Goal: Find specific page/section: Find specific page/section

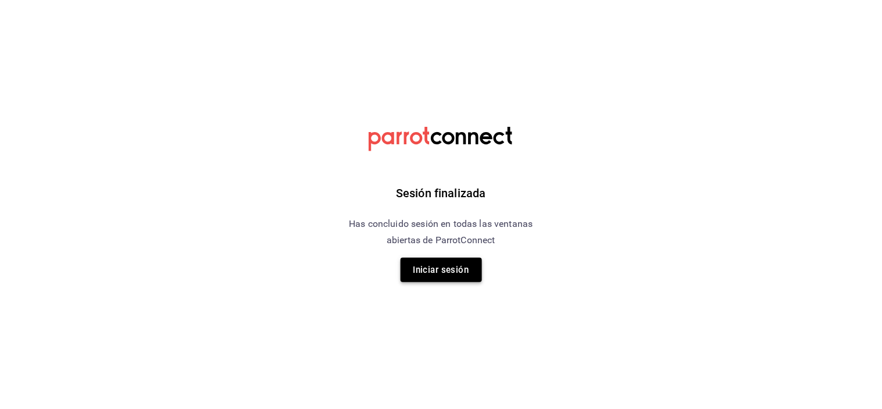
click at [448, 270] on button "Iniciar sesión" at bounding box center [441, 270] width 81 height 24
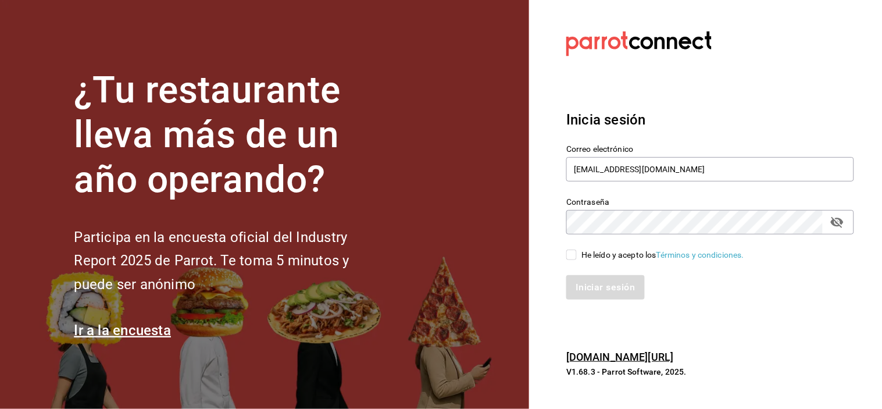
click at [570, 254] on input "He leído y acepto los Términos y condiciones." at bounding box center [572, 255] width 10 height 10
checkbox input "true"
drag, startPoint x: 574, startPoint y: 276, endPoint x: 568, endPoint y: 275, distance: 5.8
click at [574, 275] on button "Iniciar sesión" at bounding box center [606, 287] width 79 height 24
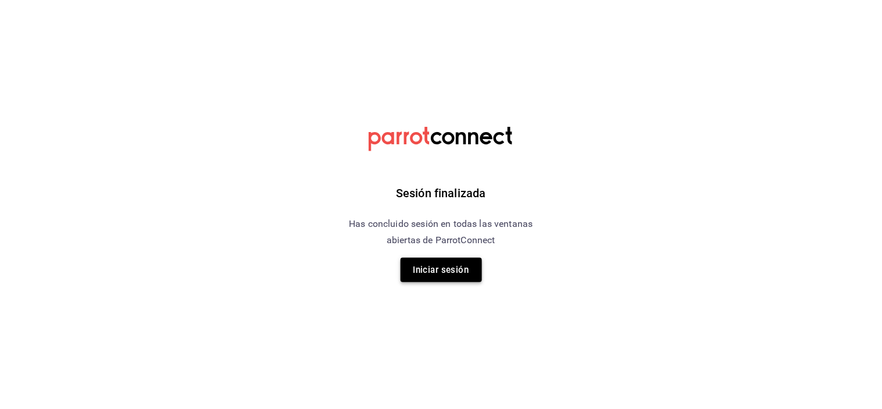
click at [433, 280] on button "Iniciar sesión" at bounding box center [441, 270] width 81 height 24
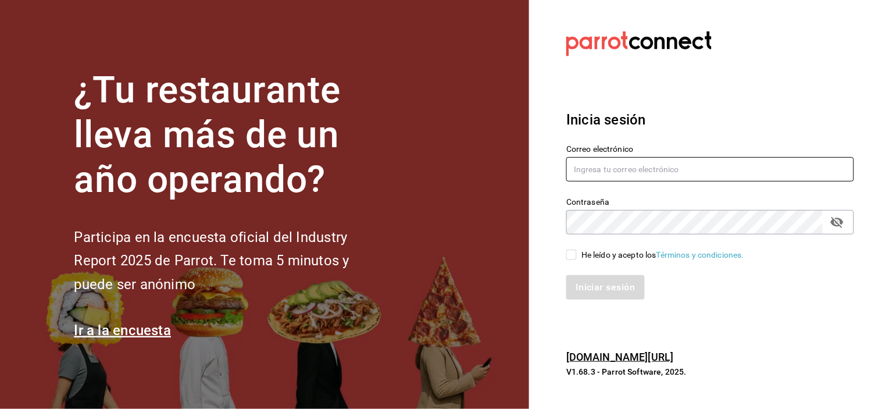
type input "[EMAIL_ADDRESS][DOMAIN_NAME]"
click at [568, 248] on div "He leído y acepto los Términos y condiciones." at bounding box center [704, 247] width 302 height 27
click at [575, 257] on input "He leído y acepto los Términos y condiciones." at bounding box center [572, 255] width 10 height 10
checkbox input "true"
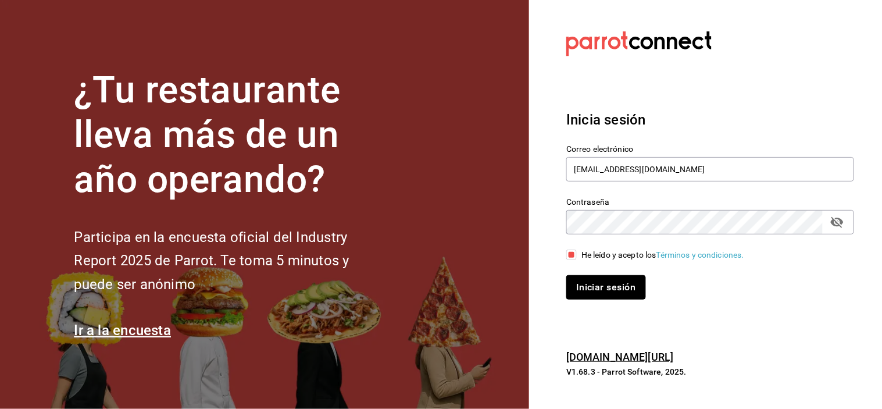
click at [589, 286] on button "Iniciar sesión" at bounding box center [606, 287] width 79 height 24
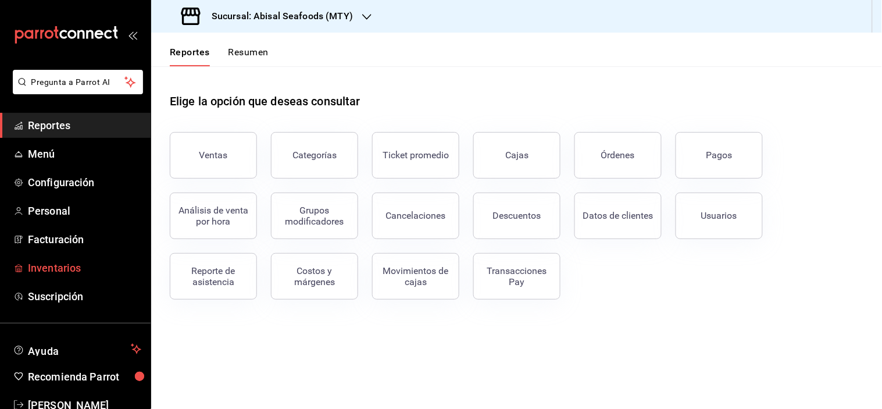
click at [76, 263] on span "Inventarios" at bounding box center [84, 268] width 113 height 16
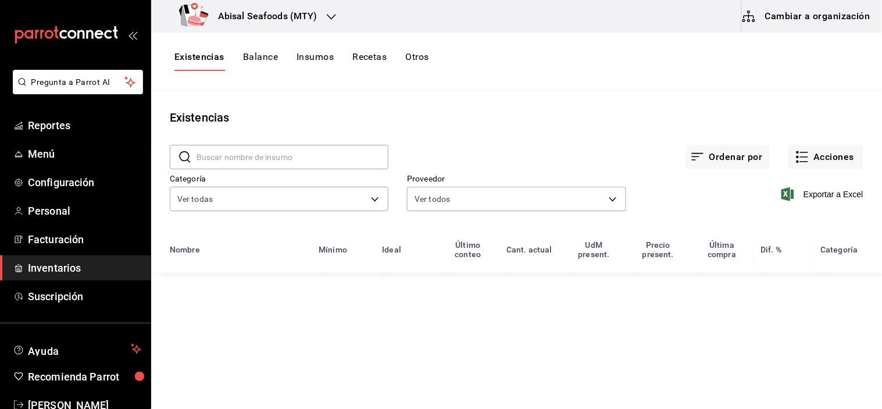
click at [235, 152] on input "text" at bounding box center [293, 156] width 192 height 23
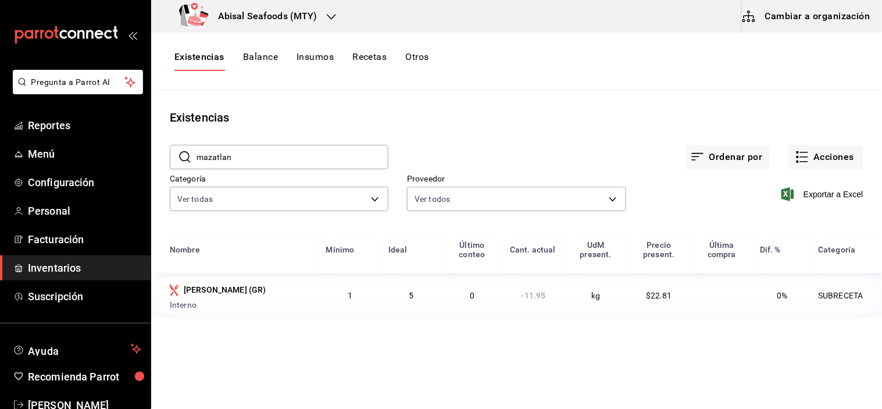
type input "mazatlan"
drag, startPoint x: 187, startPoint y: 287, endPoint x: 300, endPoint y: 290, distance: 113.5
click at [300, 290] on div "CEVICHE MAZATLAN (GR)" at bounding box center [241, 289] width 143 height 19
click at [287, 313] on td "CEVICHE MAZATLAN (GR) Interno" at bounding box center [235, 295] width 168 height 45
click at [207, 311] on div "Interno" at bounding box center [241, 305] width 143 height 12
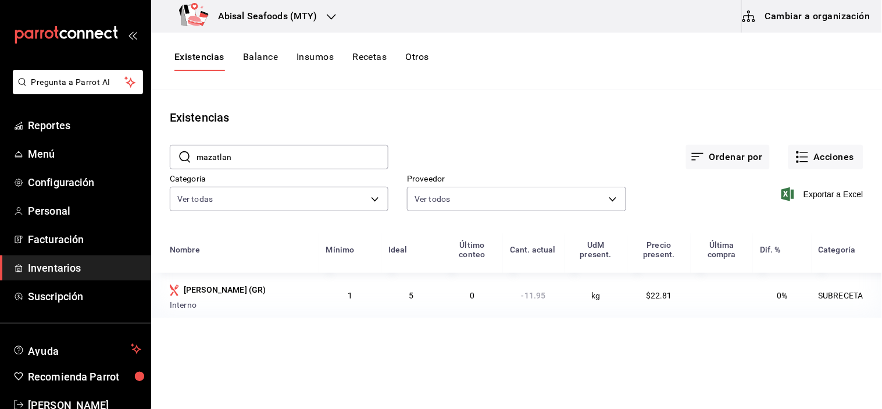
click at [829, 18] on button "Cambiar a organización" at bounding box center [807, 16] width 131 height 33
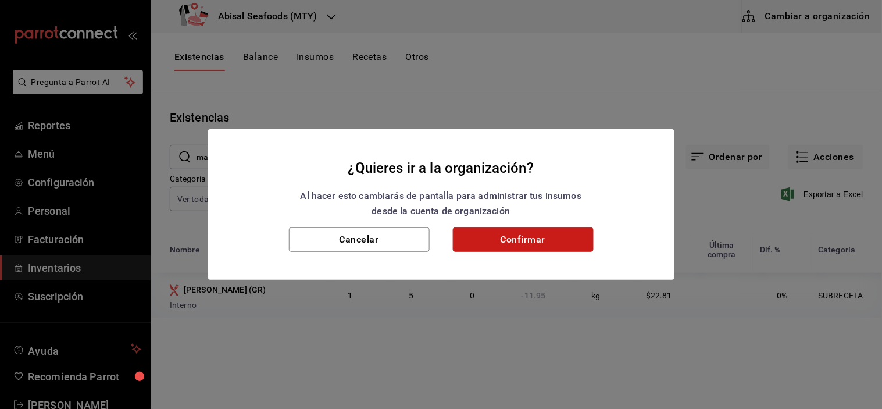
click at [567, 240] on button "Confirmar" at bounding box center [523, 239] width 141 height 24
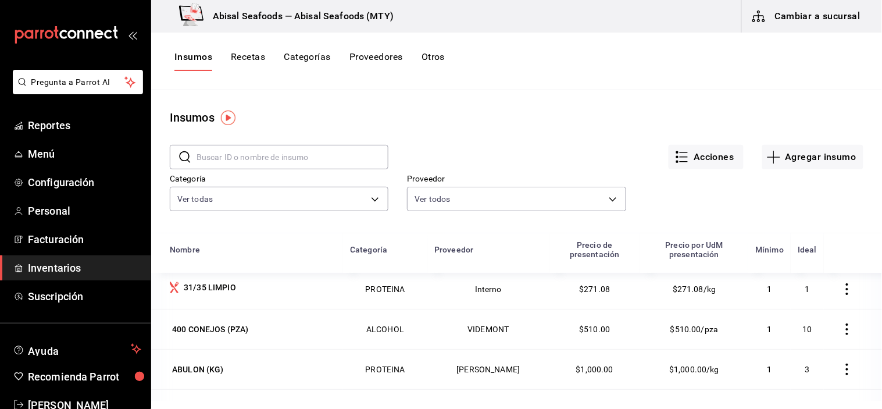
scroll to position [129, 0]
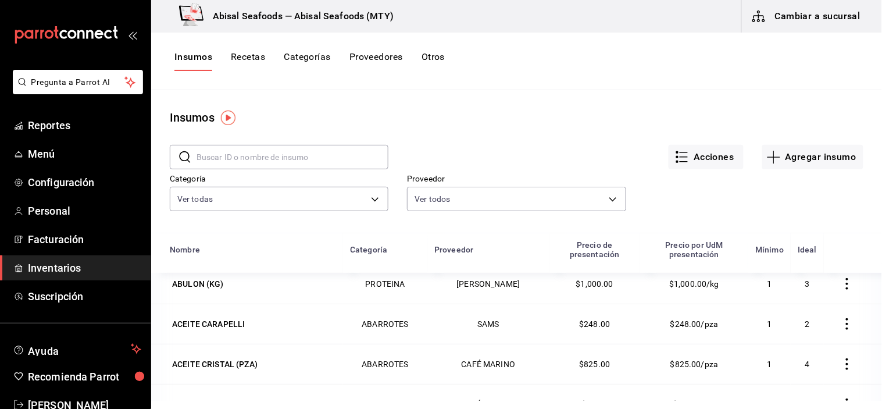
click at [298, 149] on input "text" at bounding box center [293, 156] width 192 height 23
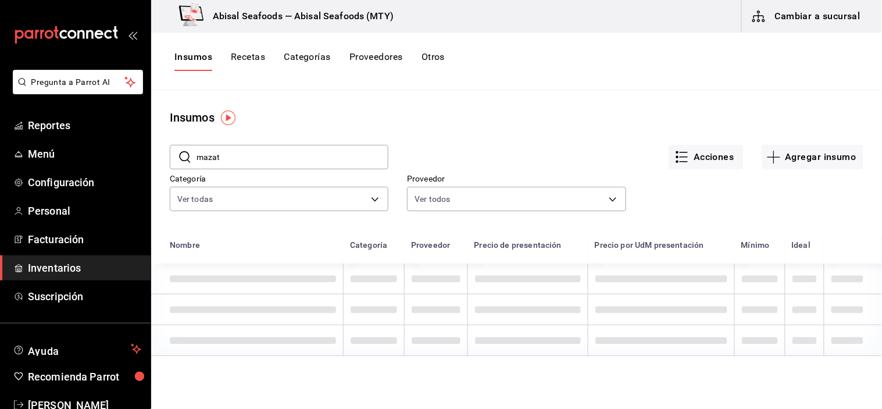
scroll to position [0, 0]
type input "mazatlan"
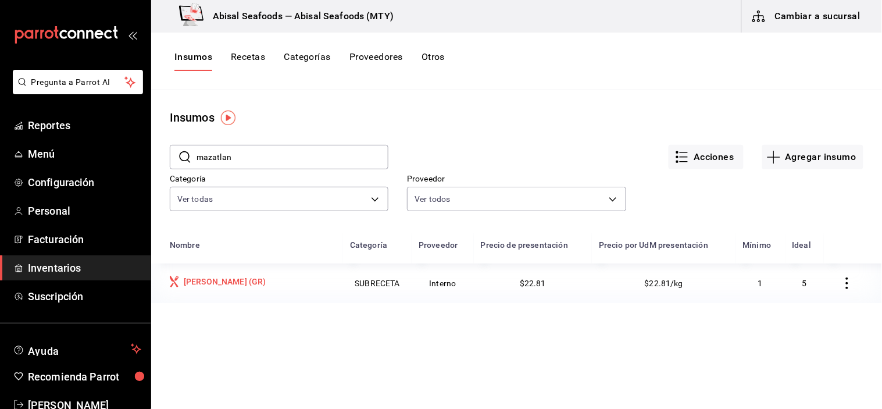
click at [266, 286] on div "CEVICHE MAZATLAN (GR)" at bounding box center [225, 282] width 83 height 12
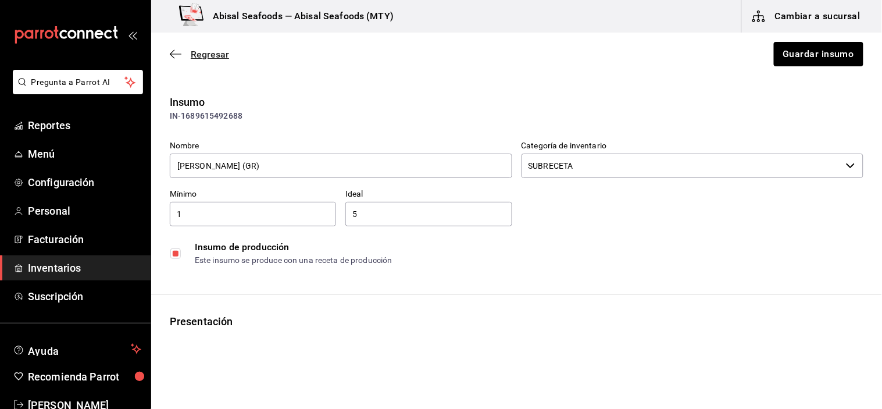
click at [190, 54] on span "Regresar" at bounding box center [199, 54] width 59 height 11
